Goal: Task Accomplishment & Management: Manage account settings

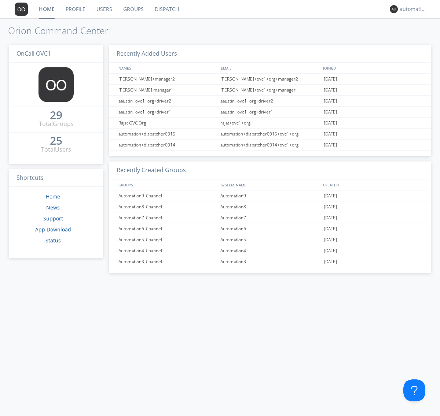
click at [133, 9] on link "Groups" at bounding box center [134, 9] width 32 height 18
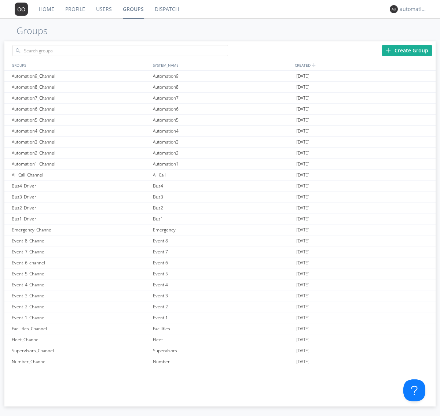
click at [407, 50] on div "Create Group" at bounding box center [407, 50] width 50 height 11
click at [133, 9] on link "Groups" at bounding box center [133, 9] width 32 height 18
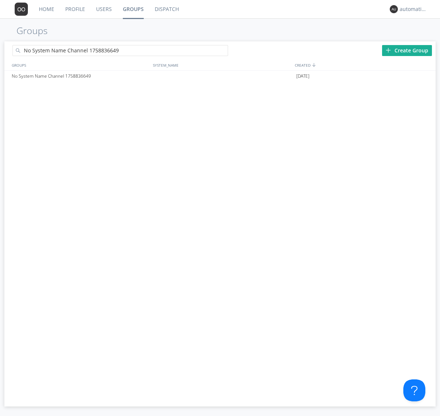
type input "No System Name Channel 1758836649"
click at [224, 52] on div at bounding box center [224, 51] width 7 height 7
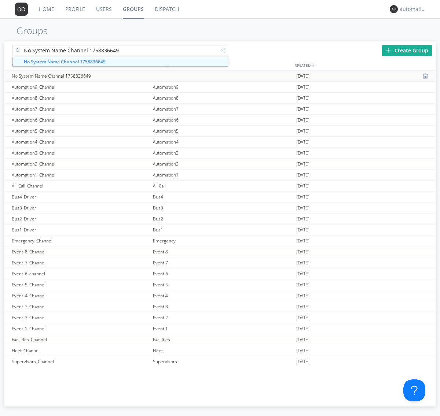
type input "No System Name Channel 1758836649"
click at [80, 76] on div "No System Name Channel 1758836649" at bounding box center [80, 76] width 141 height 11
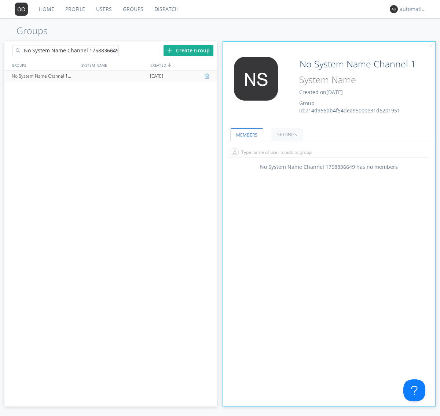
click at [207, 76] on div at bounding box center [207, 76] width 7 height 6
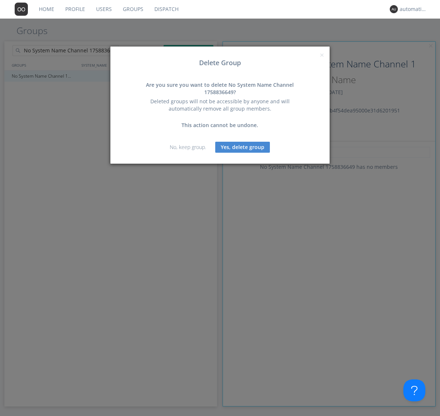
click at [243, 147] on button "Yes, delete group" at bounding box center [242, 147] width 55 height 11
